Goal: Task Accomplishment & Management: Manage account settings

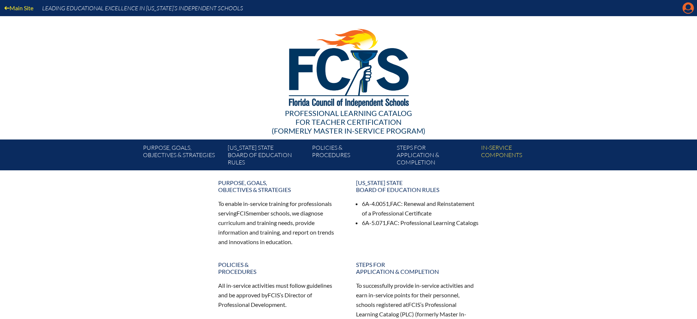
click at [688, 5] on icon "Manage Account" at bounding box center [689, 8] width 12 height 12
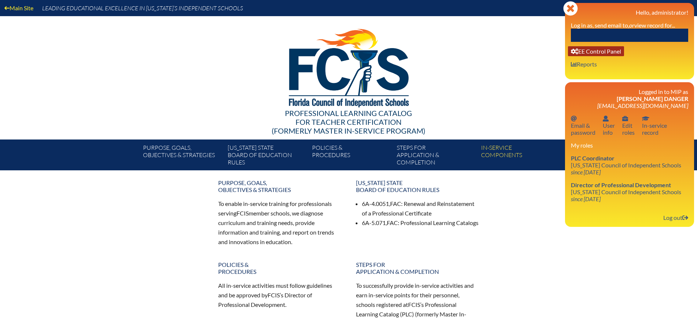
click at [618, 53] on link "User info EE Control Panel" at bounding box center [596, 51] width 56 height 10
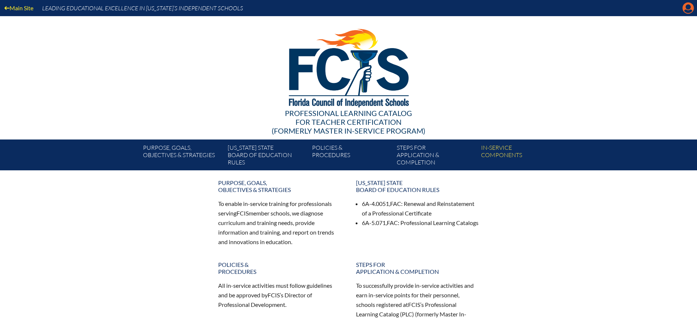
click at [691, 11] on icon "Manage Account" at bounding box center [689, 8] width 12 height 12
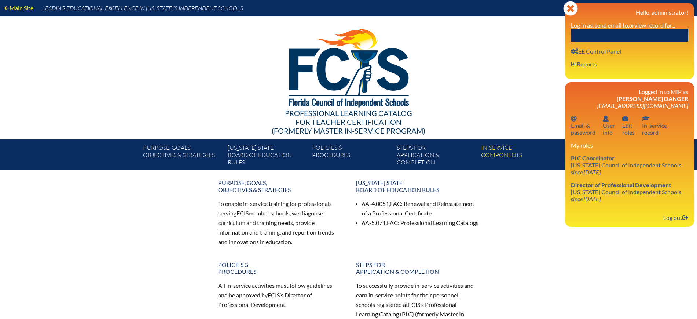
click at [677, 30] on input "text" at bounding box center [629, 35] width 117 height 13
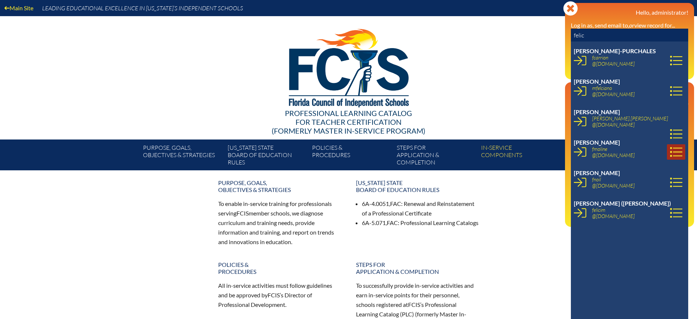
type input "felic"
click at [670, 150] on icon at bounding box center [676, 152] width 12 height 12
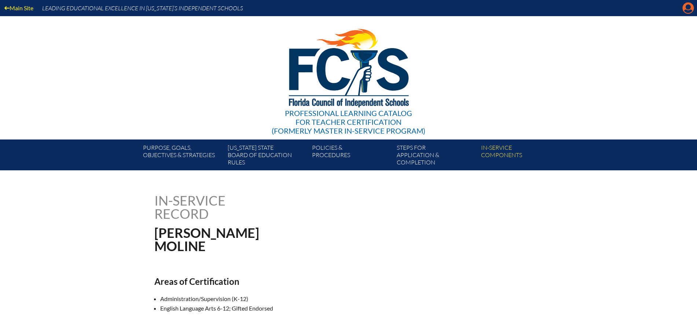
click at [683, 4] on icon "Manage Account" at bounding box center [689, 8] width 12 height 12
